Goal: Task Accomplishment & Management: Use online tool/utility

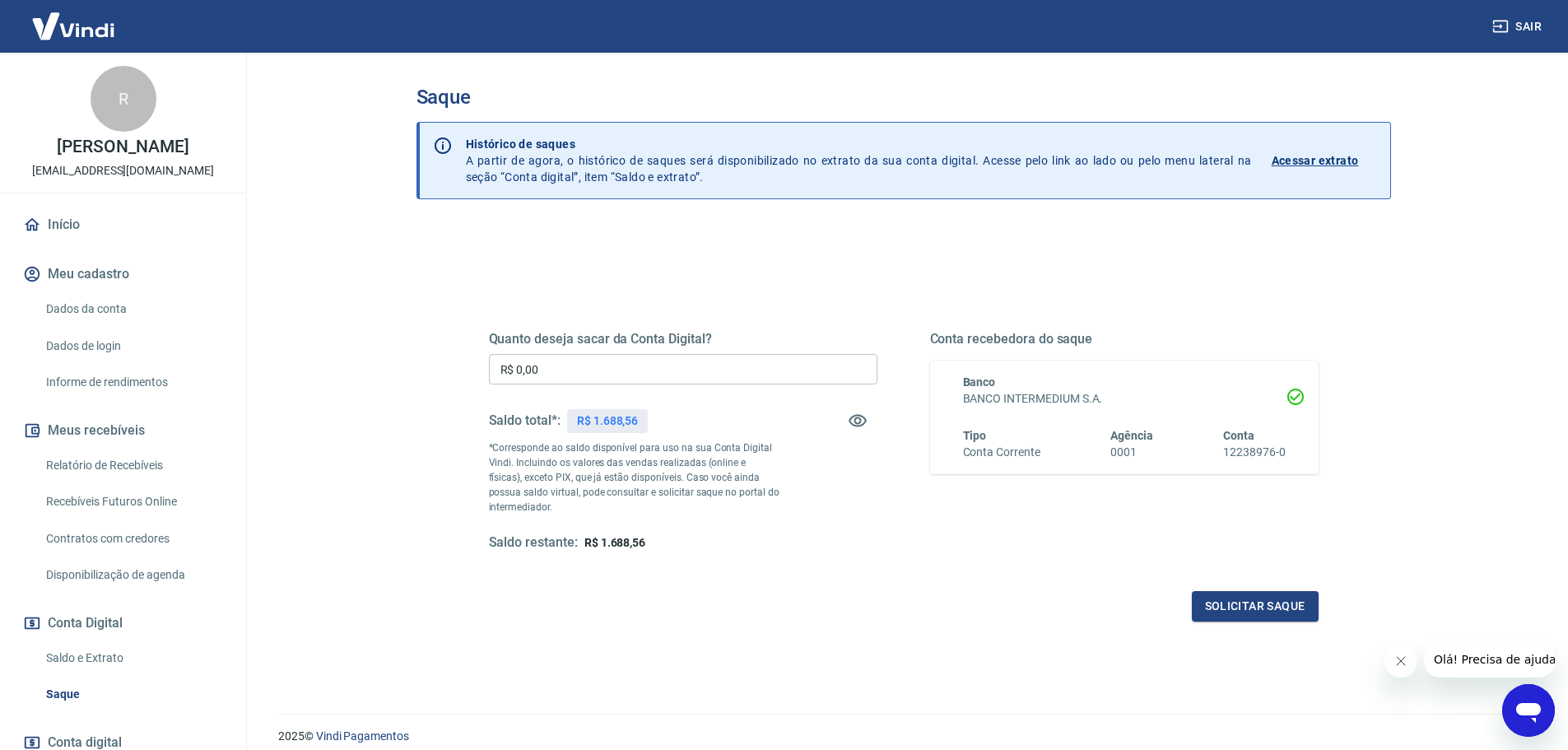
click at [540, 366] on input "R$ 0,00" at bounding box center [683, 369] width 389 height 31
type input "R$ 1.688,56"
click at [1200, 598] on button "Solicitar saque" at bounding box center [1255, 605] width 127 height 31
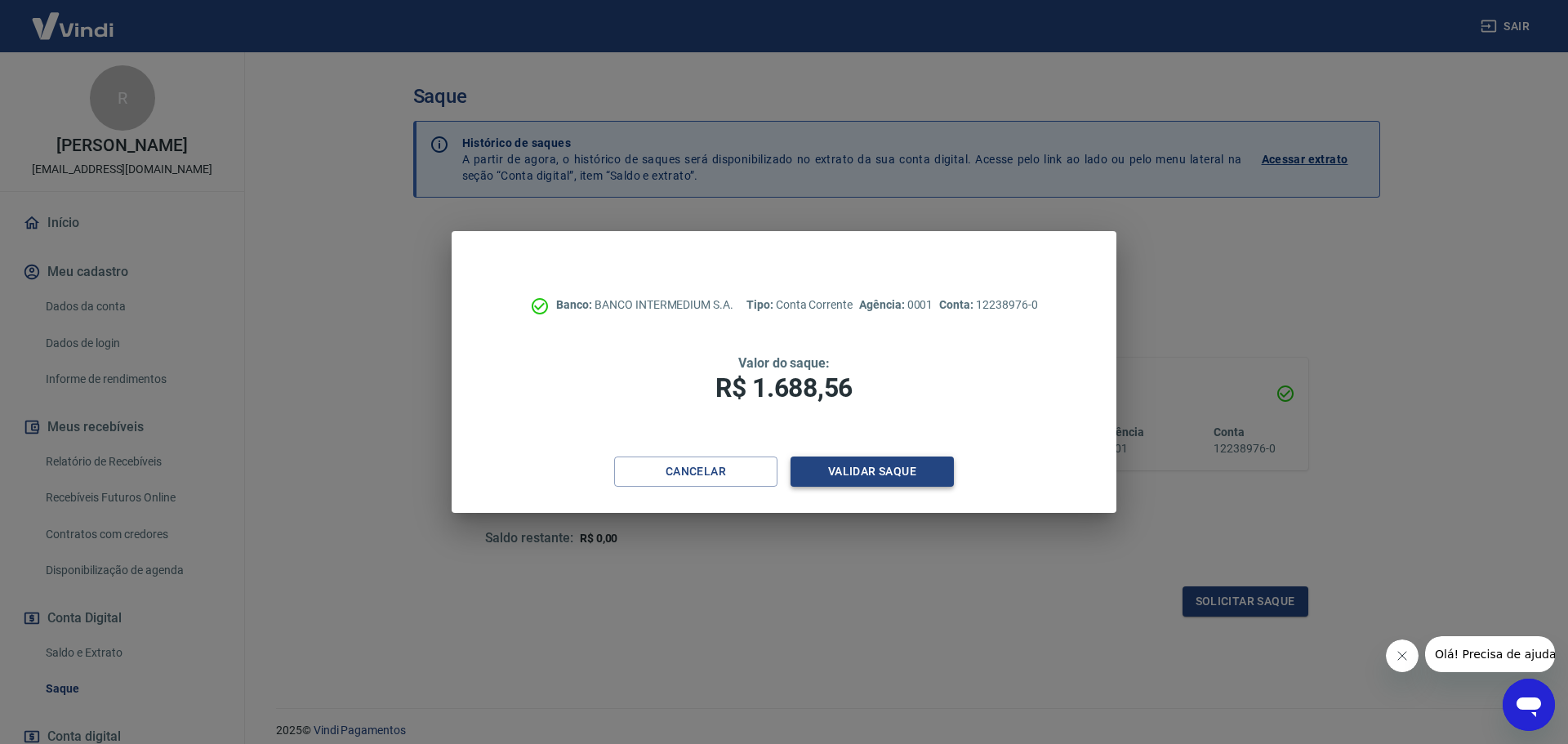
click at [887, 475] on button "Validar saque" at bounding box center [872, 471] width 164 height 31
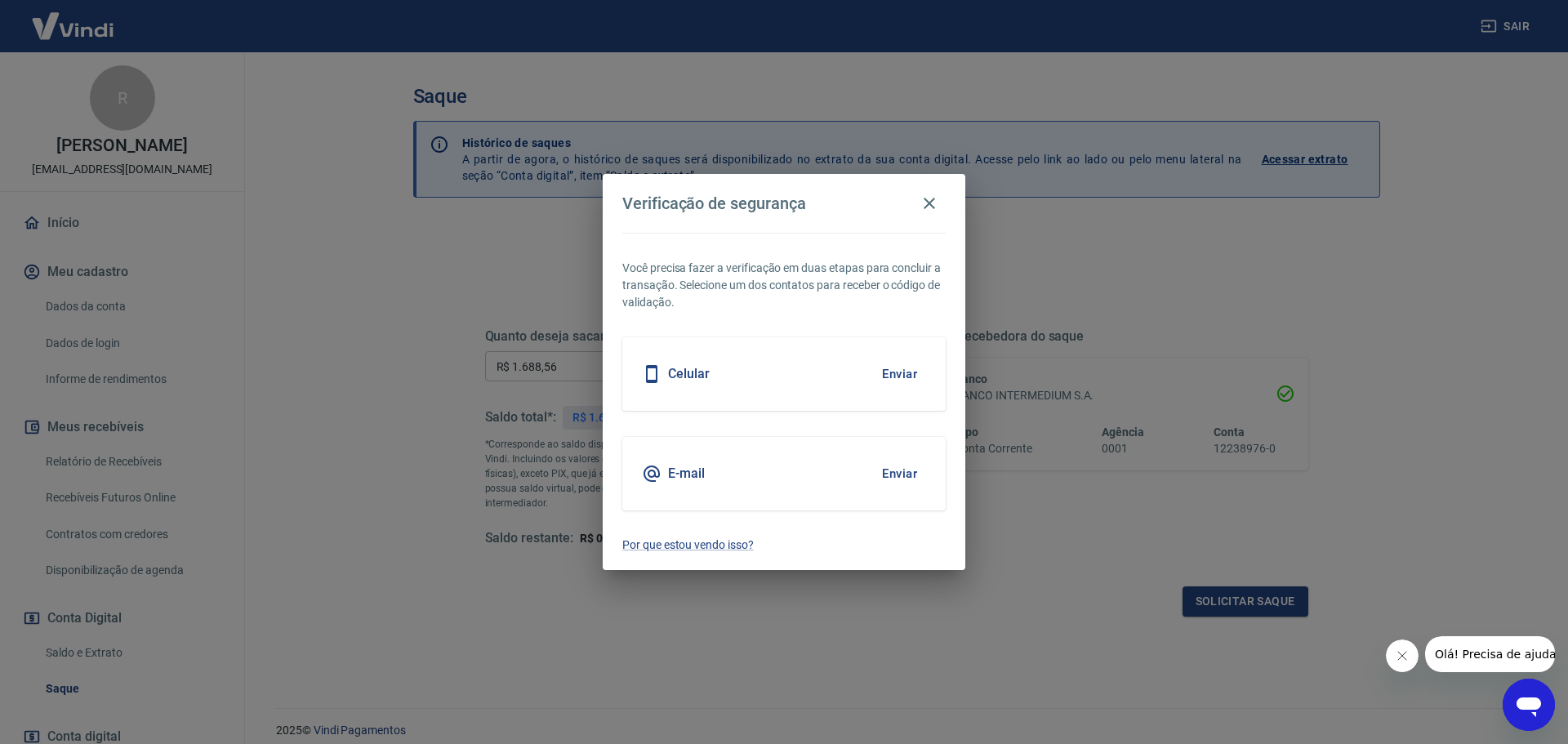
click at [886, 475] on button "Enviar" at bounding box center [899, 473] width 53 height 34
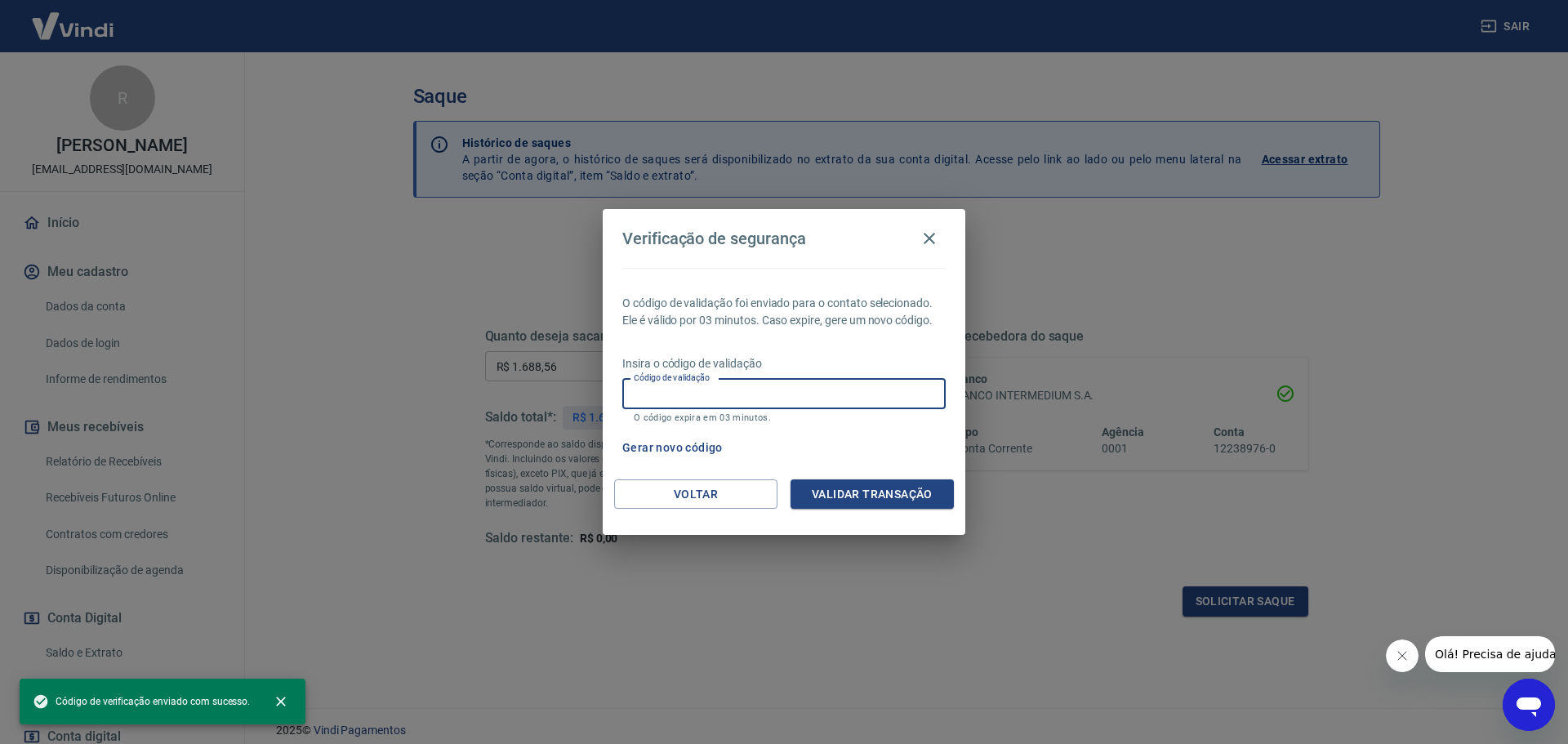
click at [700, 394] on input "Código de validação" at bounding box center [784, 393] width 324 height 31
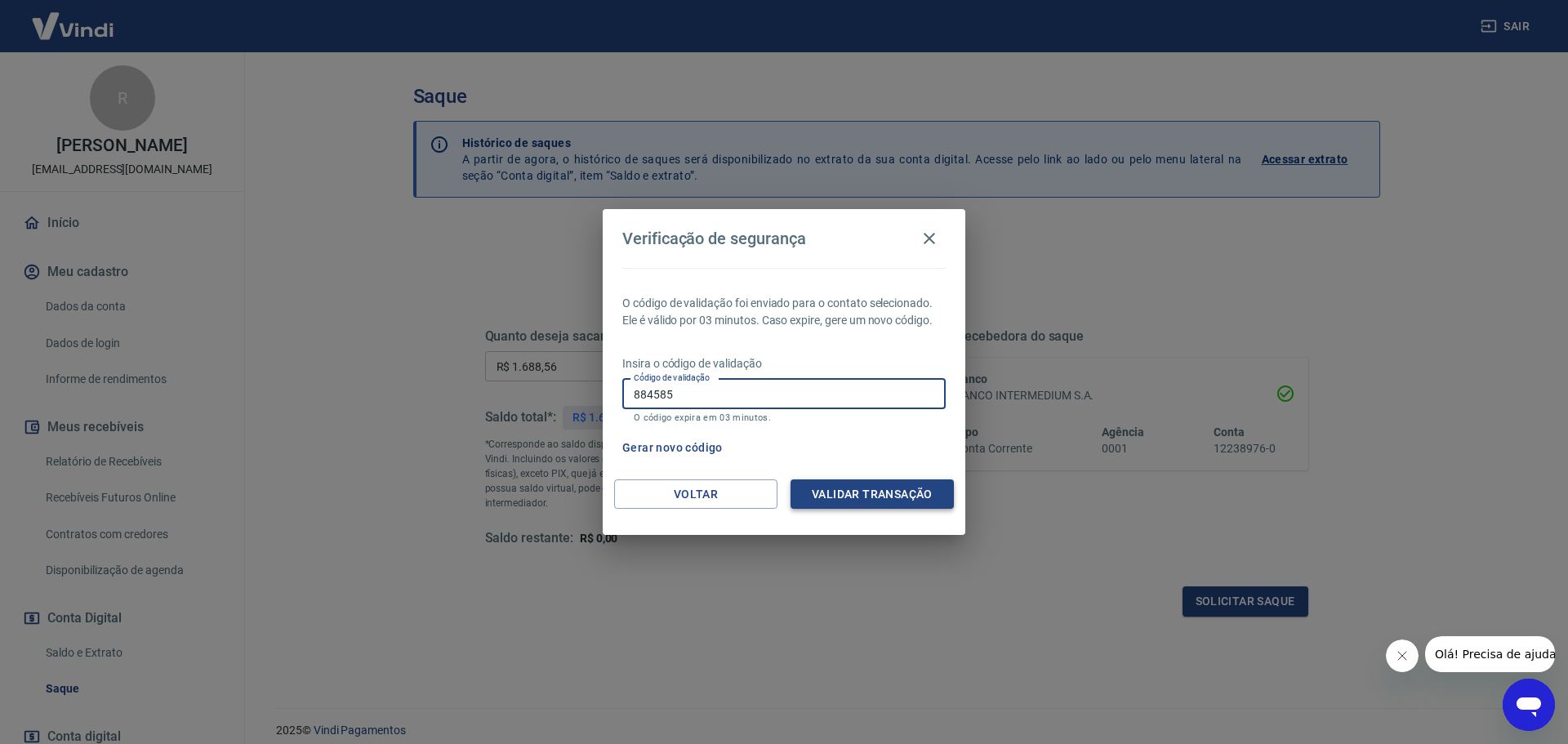
type input "884585"
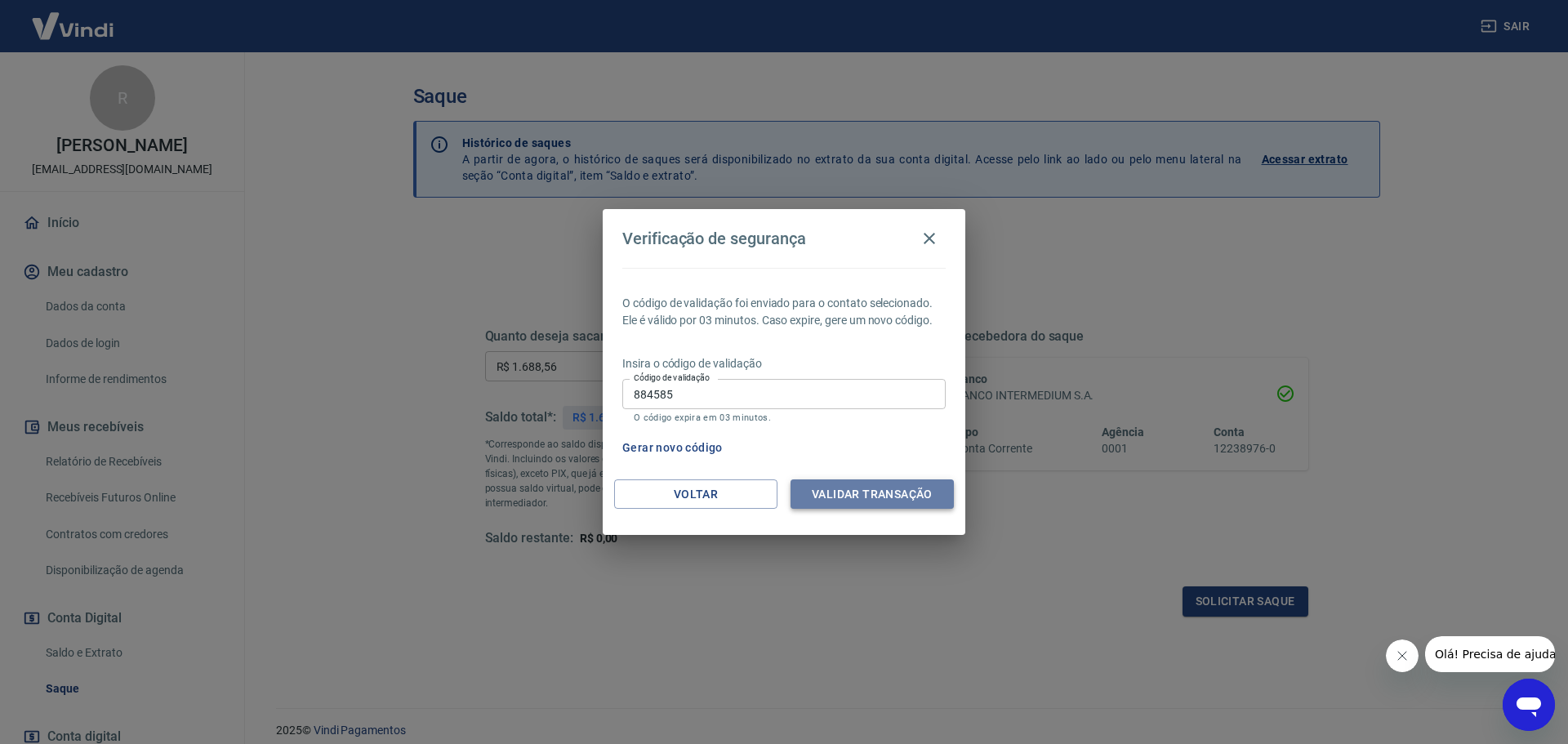
click at [846, 497] on button "Validar transação" at bounding box center [872, 494] width 164 height 31
